Goal: Check status: Check status

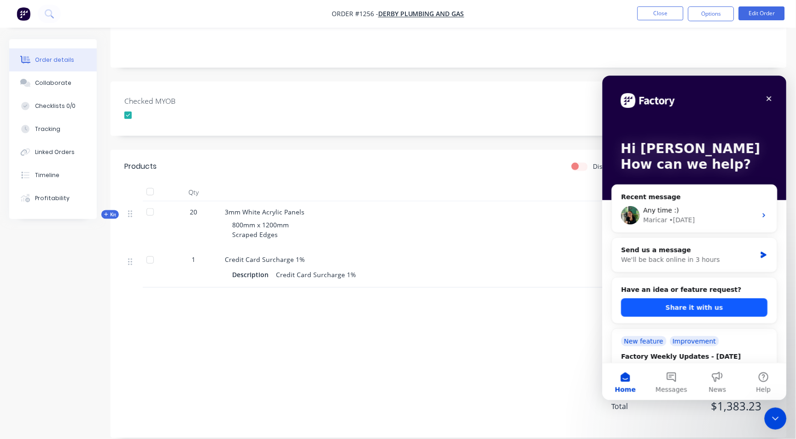
click at [700, 299] on button "Share it with us" at bounding box center [694, 307] width 146 height 18
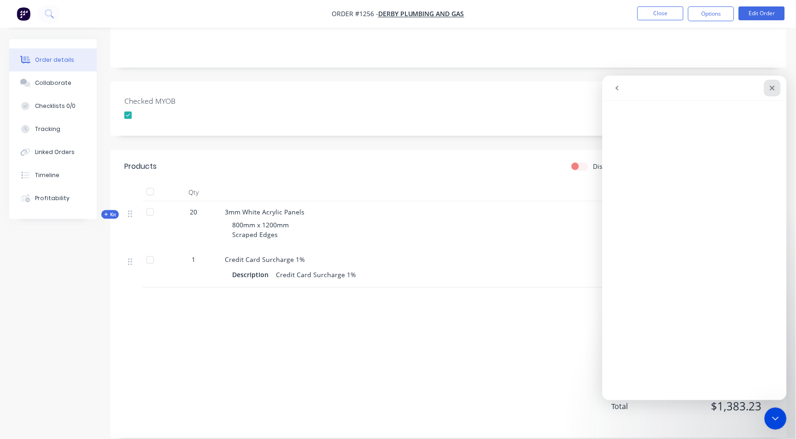
drag, startPoint x: 772, startPoint y: 88, endPoint x: 1375, endPoint y: 164, distance: 607.8
click at [772, 88] on icon "Close" at bounding box center [772, 87] width 5 height 5
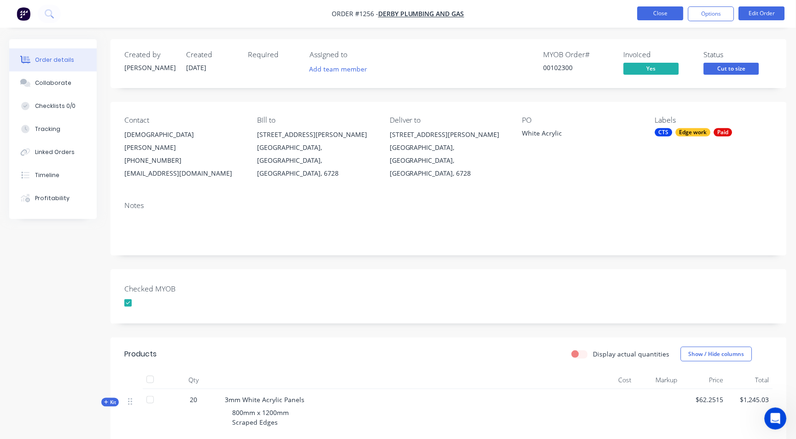
click at [680, 12] on button "Close" at bounding box center [661, 13] width 46 height 14
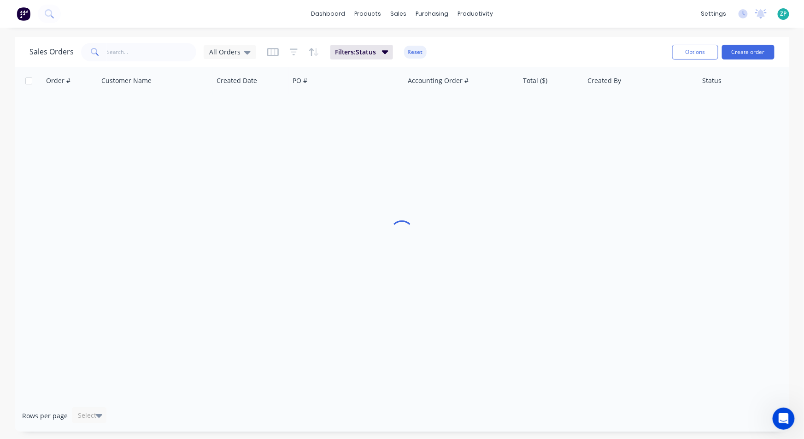
click at [99, 44] on span at bounding box center [94, 52] width 26 height 18
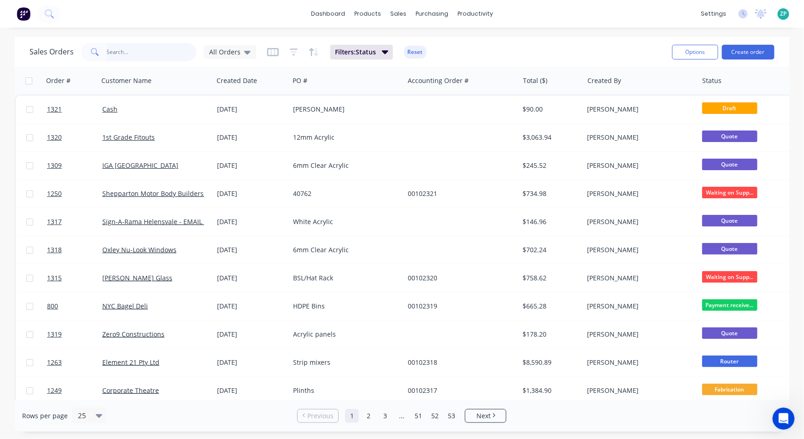
click at [118, 47] on input "text" at bounding box center [152, 52] width 90 height 18
type input "1070"
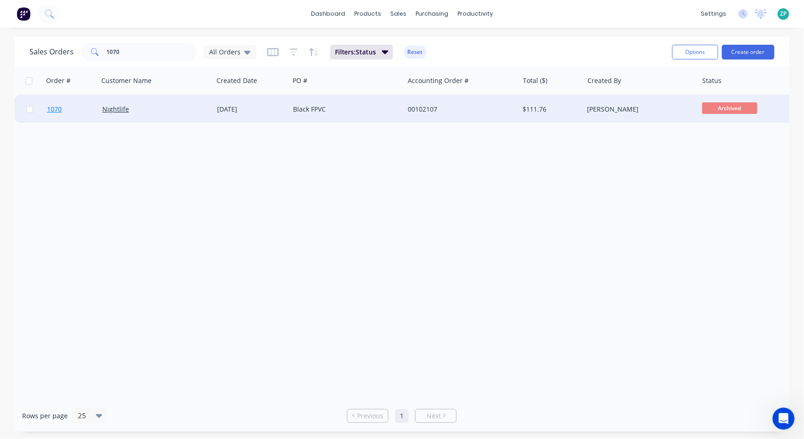
click at [56, 108] on span "1070" at bounding box center [54, 109] width 15 height 9
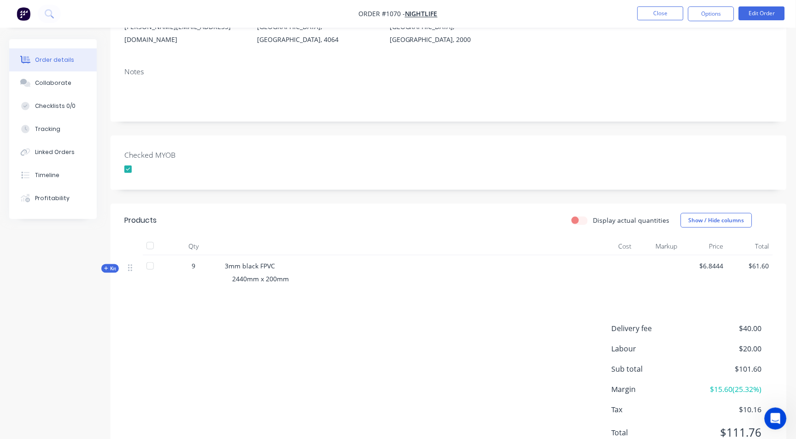
scroll to position [159, 0]
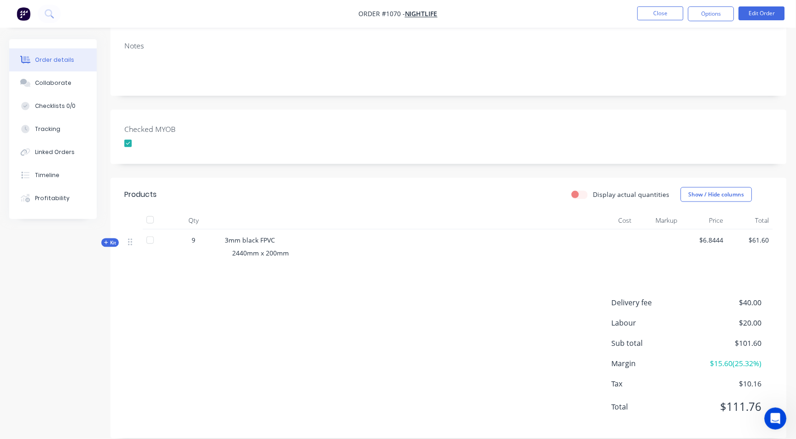
click at [108, 240] on icon at bounding box center [106, 242] width 4 height 5
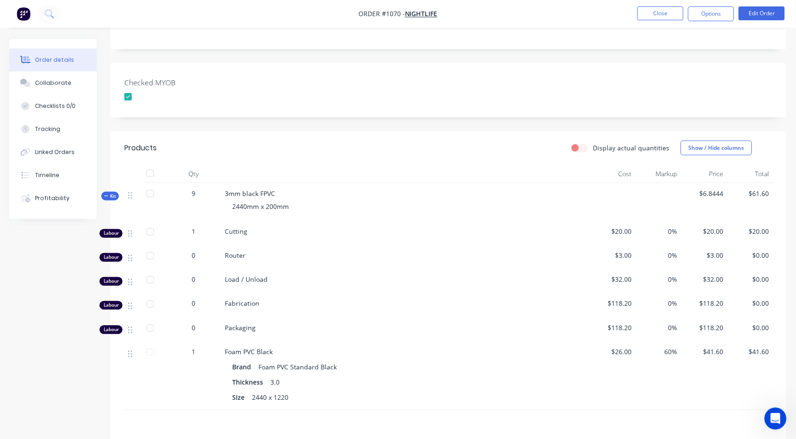
scroll to position [108, 0]
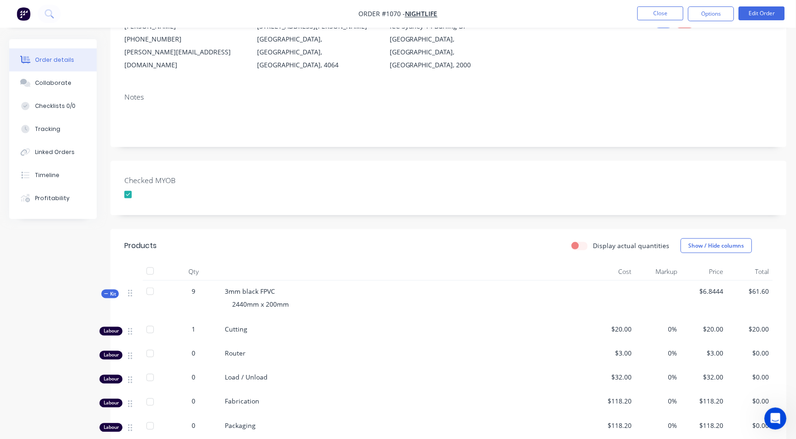
click at [111, 290] on span "Kit" at bounding box center [110, 293] width 12 height 7
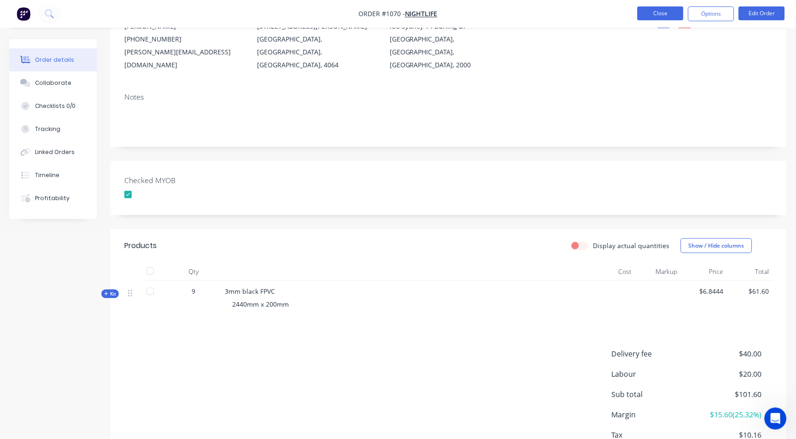
click at [655, 10] on button "Close" at bounding box center [661, 13] width 46 height 14
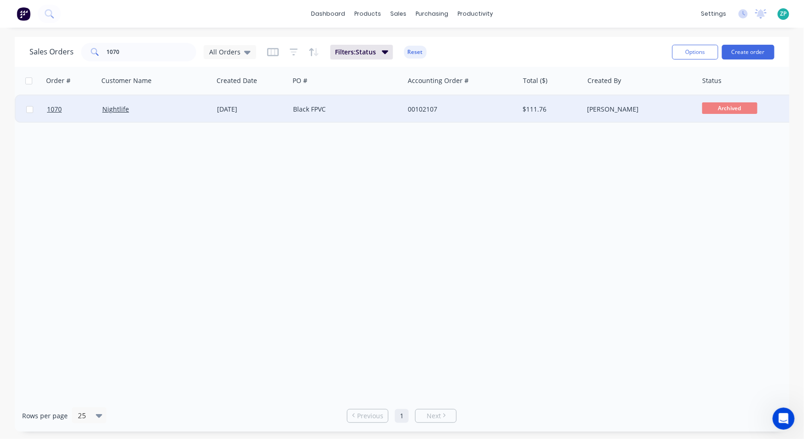
click at [44, 109] on div at bounding box center [70, 109] width 55 height 28
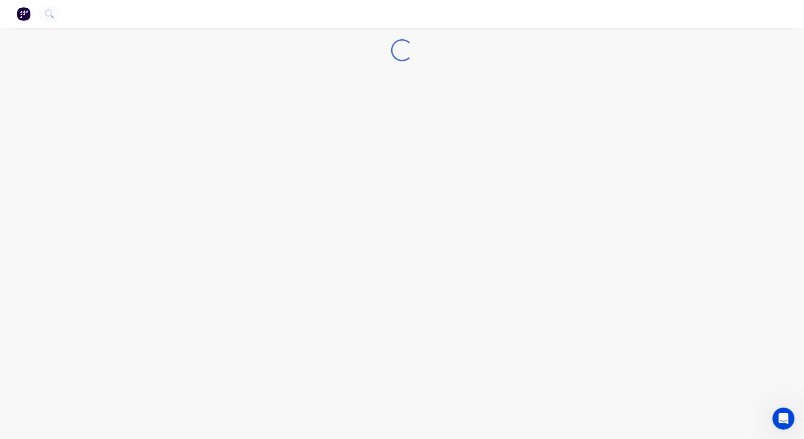
click at [49, 108] on div "Loading..." at bounding box center [402, 219] width 804 height 439
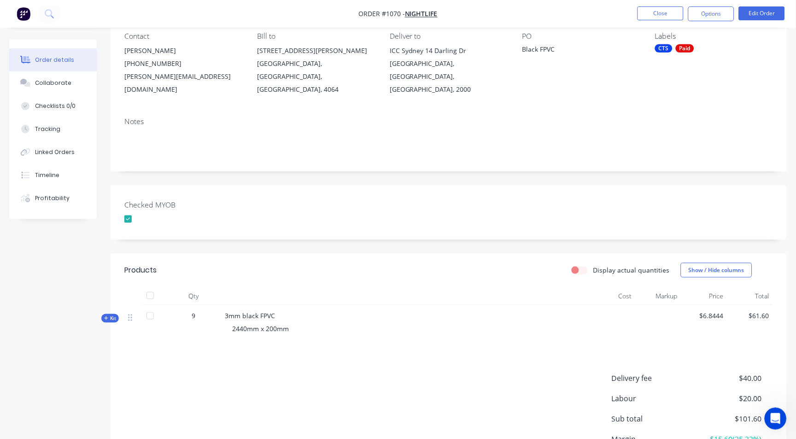
scroll to position [159, 0]
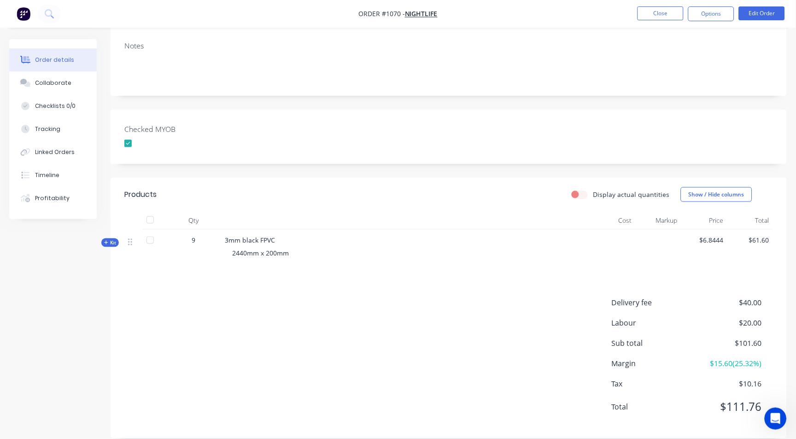
click at [105, 240] on icon at bounding box center [106, 242] width 4 height 5
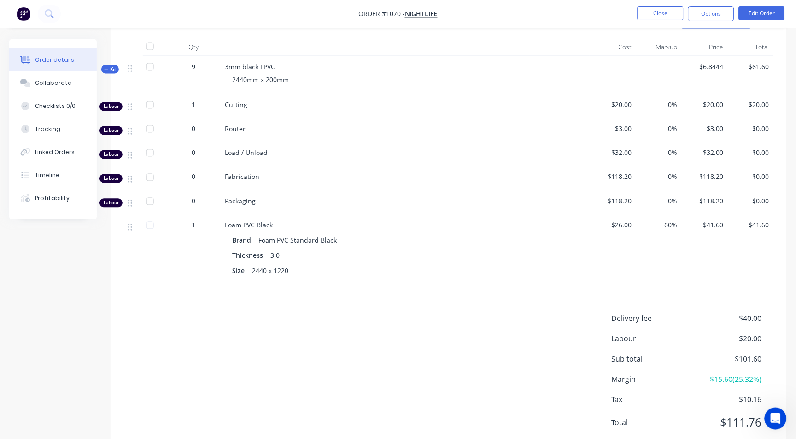
scroll to position [350, 0]
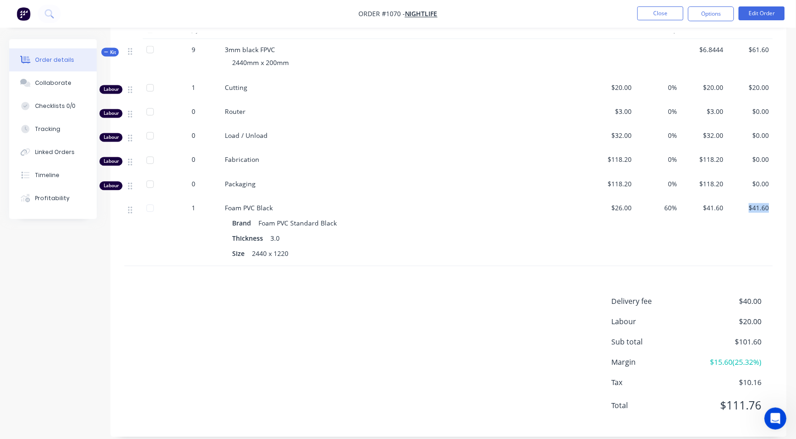
drag, startPoint x: 750, startPoint y: 195, endPoint x: 775, endPoint y: 195, distance: 24.4
click at [775, 195] on div "Qty Cost Markup Price Total Kit 9 3mm black FPVC 2440mm x 200mm $6.8444 $61.60 …" at bounding box center [449, 144] width 676 height 246
drag, startPoint x: 749, startPoint y: 79, endPoint x: 767, endPoint y: 73, distance: 18.9
click at [767, 83] on span "$20.00" at bounding box center [750, 88] width 39 height 10
drag, startPoint x: 720, startPoint y: 390, endPoint x: 760, endPoint y: 387, distance: 39.7
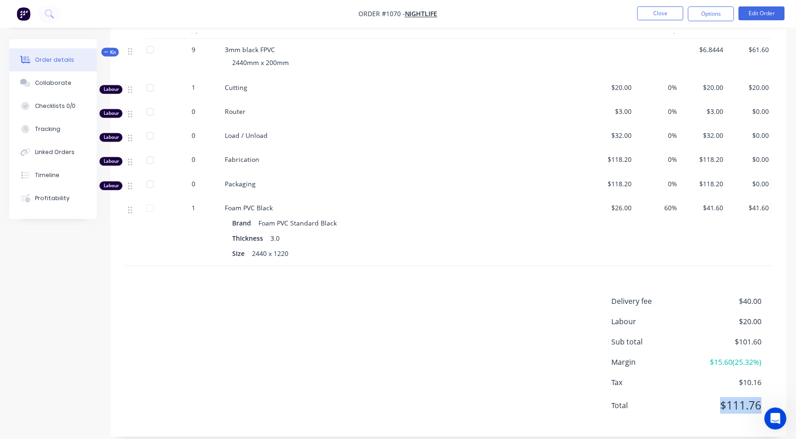
click at [760, 397] on span "$111.76" at bounding box center [728, 405] width 68 height 17
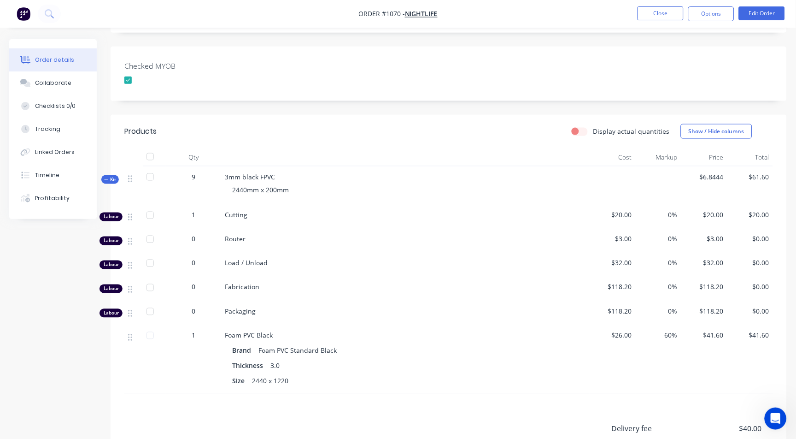
scroll to position [196, 0]
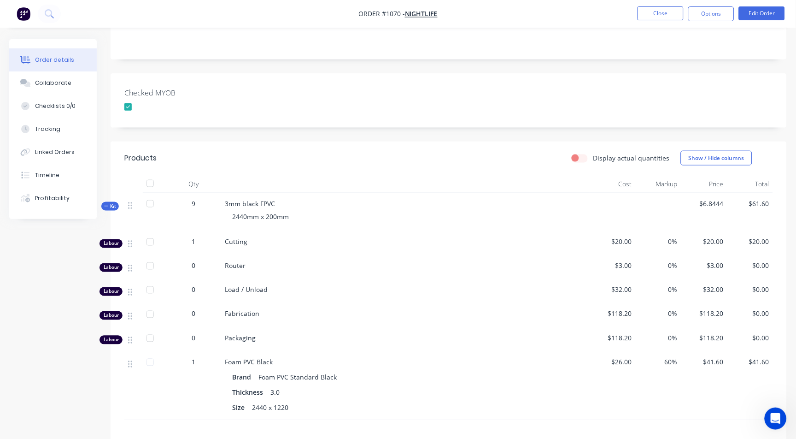
click at [111, 203] on span "Kit" at bounding box center [110, 206] width 12 height 7
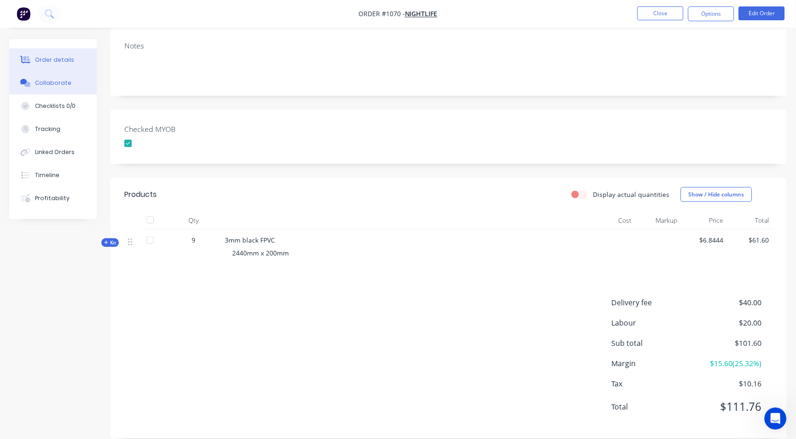
click at [45, 84] on div "Collaborate" at bounding box center [53, 83] width 36 height 8
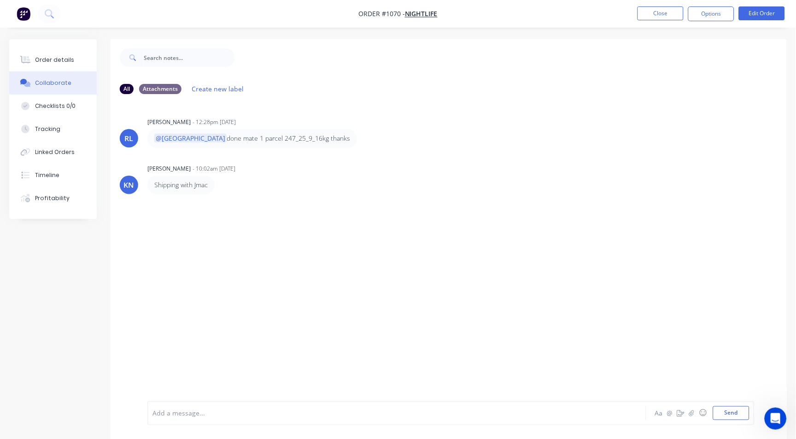
click at [657, 5] on nav "Order #1070 - Nightlife Close Options Edit Order" at bounding box center [398, 14] width 796 height 28
click at [657, 8] on button "Close" at bounding box center [661, 13] width 46 height 14
